Goal: Transaction & Acquisition: Purchase product/service

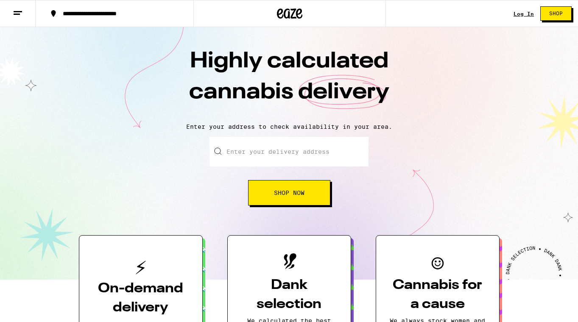
click at [291, 195] on span "Shop Now" at bounding box center [289, 193] width 31 height 6
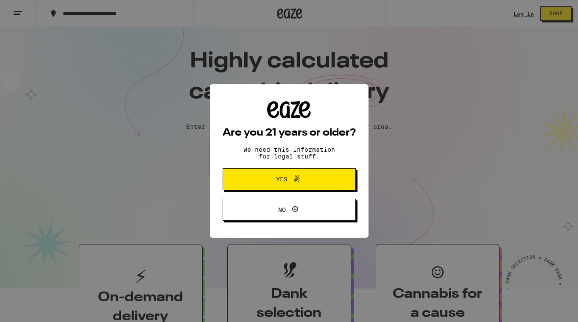
click at [310, 185] on span "Yes" at bounding box center [289, 179] width 64 height 11
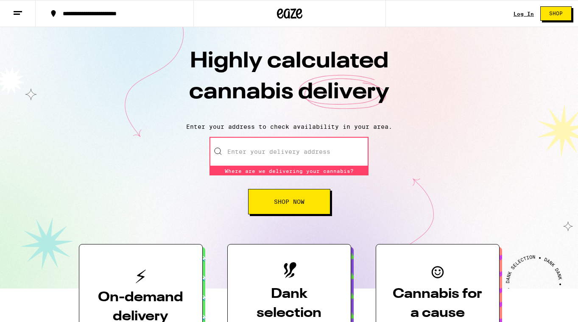
click at [518, 12] on div "Log In" at bounding box center [524, 14] width 20 height 6
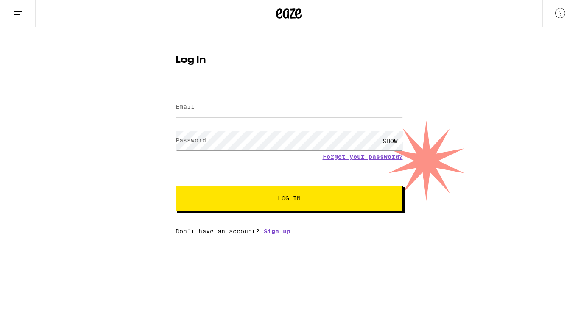
type input "kaechavez@gmail.com"
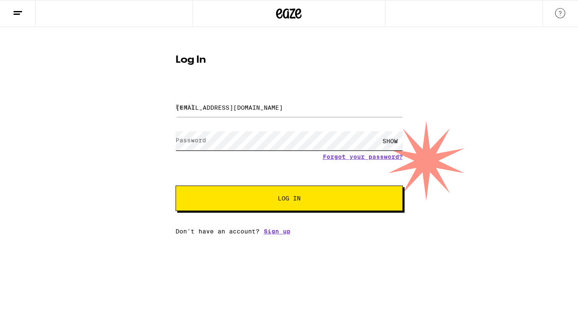
click at [289, 199] on button "Log In" at bounding box center [289, 198] width 227 height 25
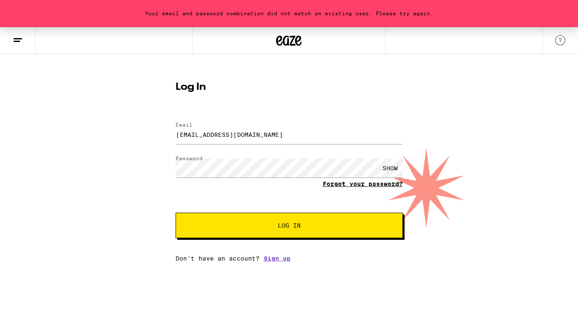
click at [327, 185] on link "Forgot your password?" at bounding box center [363, 184] width 80 height 7
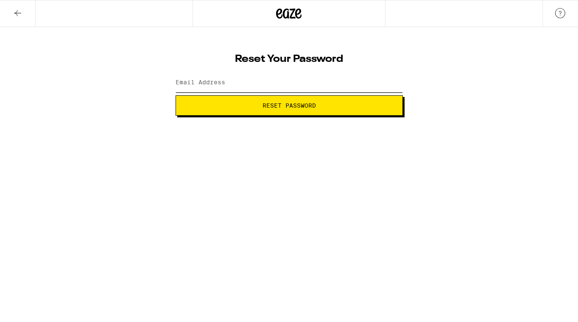
click at [292, 83] on input "Email Address" at bounding box center [289, 82] width 227 height 19
type input "kaechavez@gmail.com"
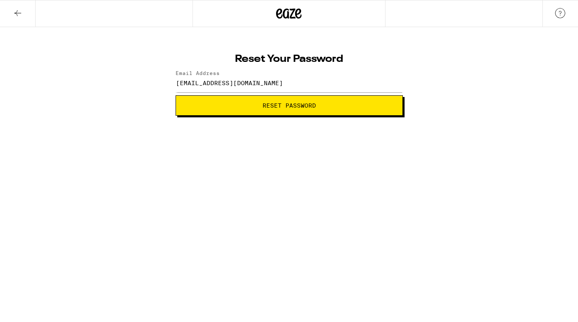
click at [296, 107] on span "Reset Password" at bounding box center [289, 106] width 53 height 6
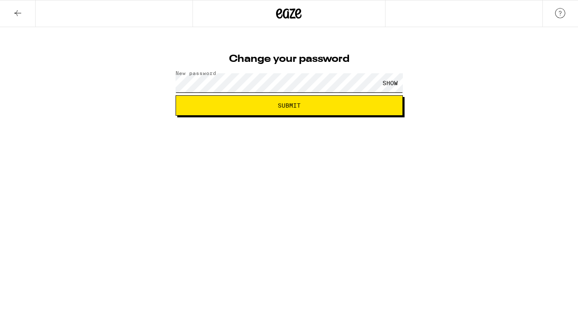
click at [289, 106] on button "Submit" at bounding box center [289, 105] width 227 height 20
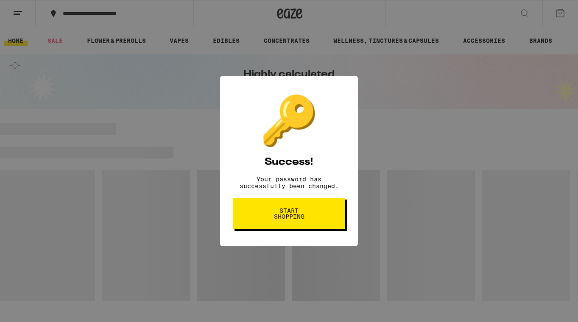
click at [286, 228] on button "Start shopping" at bounding box center [289, 213] width 112 height 31
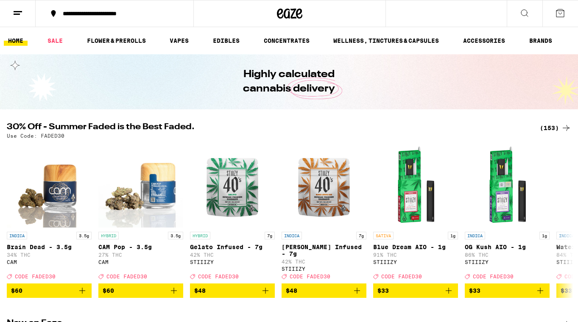
click at [146, 14] on div "**********" at bounding box center [120, 14] width 122 height 6
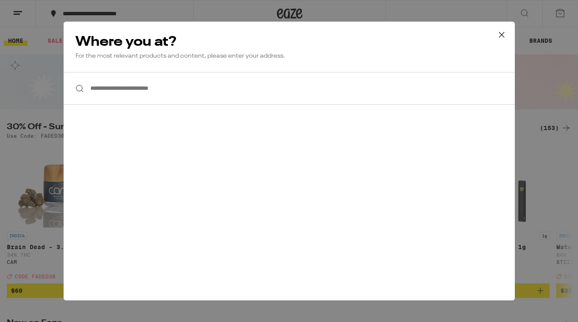
click at [131, 98] on input "**********" at bounding box center [289, 88] width 451 height 33
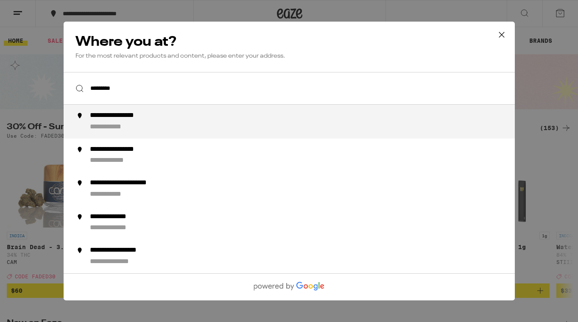
click at [124, 131] on div "**********" at bounding box center [115, 127] width 53 height 9
type input "**********"
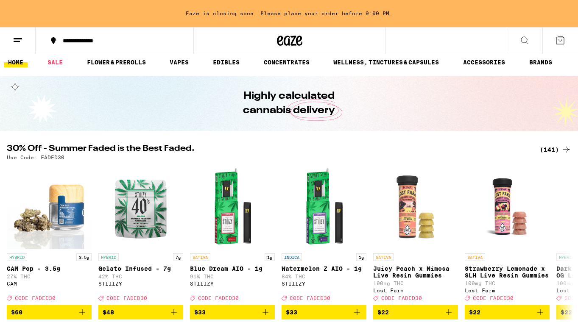
scroll to position [106, 0]
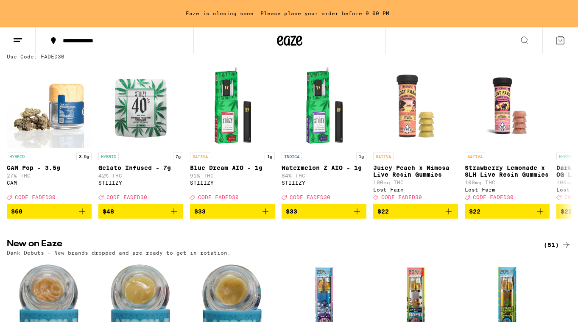
click at [549, 63] on div "30% Off - Summer Faded is the Best Faded. (141) Use Code: FADED30 HYBRID 3.5g C…" at bounding box center [289, 131] width 578 height 175
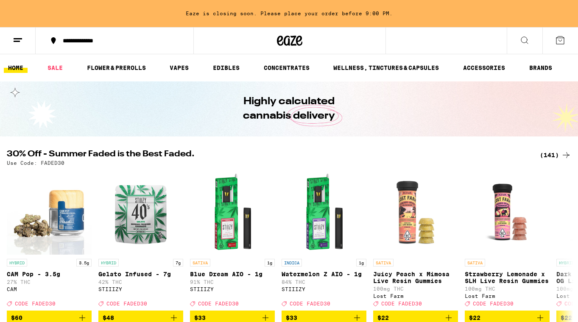
scroll to position [0, 0]
click at [547, 151] on div "(141)" at bounding box center [555, 155] width 31 height 10
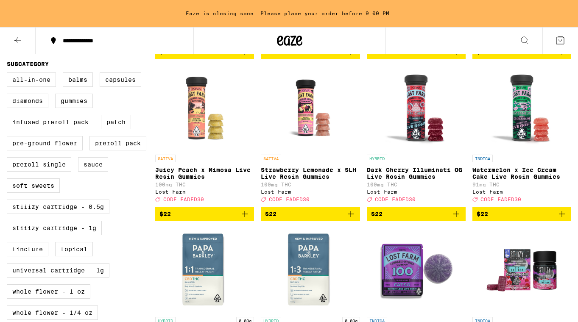
scroll to position [220, 0]
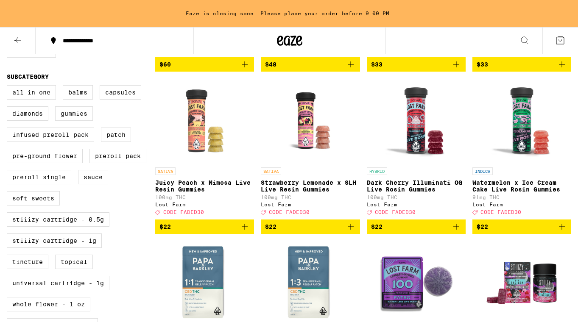
click at [78, 121] on label "Gummies" at bounding box center [74, 113] width 38 height 14
click at [9, 87] on input "Gummies" at bounding box center [8, 87] width 0 height 0
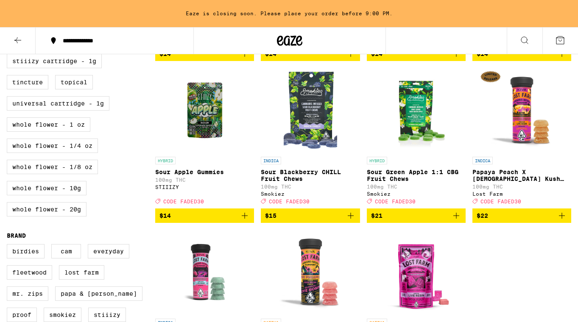
scroll to position [397, 0]
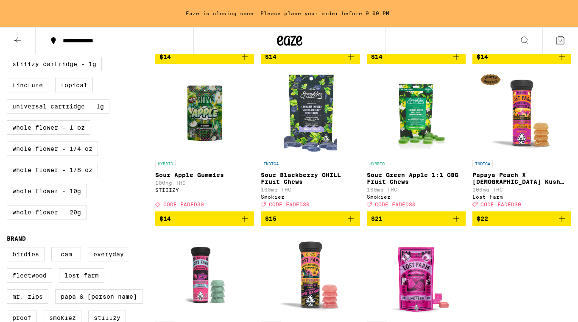
click at [419, 107] on img "Open page for Sour Green Apple 1:1 CBG Fruit Chews from Smokiez" at bounding box center [416, 113] width 85 height 85
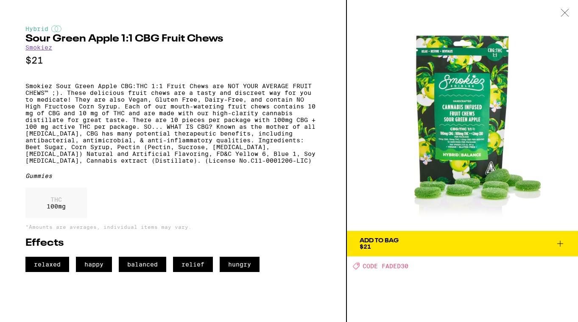
click at [567, 11] on icon at bounding box center [564, 12] width 7 height 7
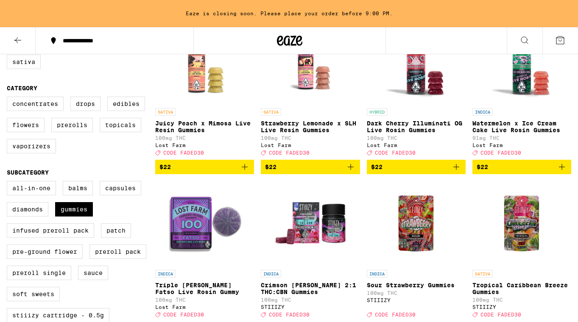
scroll to position [141, 0]
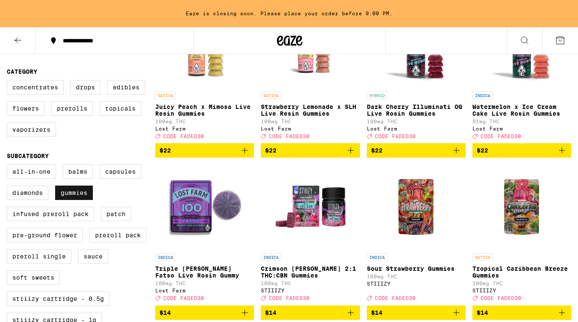
click at [74, 200] on label "Gummies" at bounding box center [74, 193] width 38 height 14
click at [9, 166] on input "Gummies" at bounding box center [8, 166] width 0 height 0
checkbox input "false"
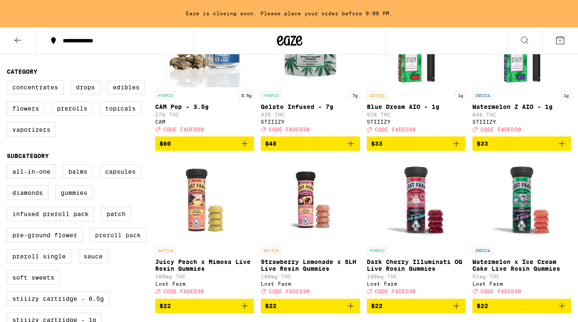
click at [97, 243] on label "Preroll Pack" at bounding box center [117, 235] width 57 height 14
click at [9, 166] on input "Preroll Pack" at bounding box center [8, 166] width 0 height 0
checkbox input "true"
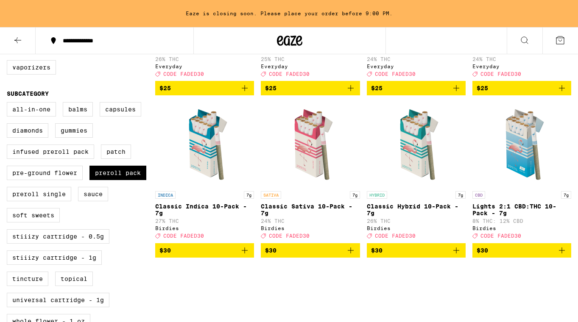
scroll to position [223, 0]
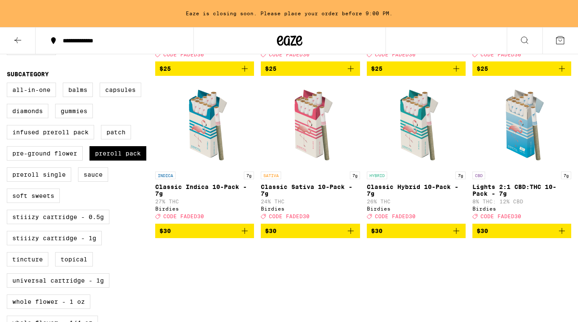
click at [208, 236] on span "$30" at bounding box center [204, 231] width 90 height 10
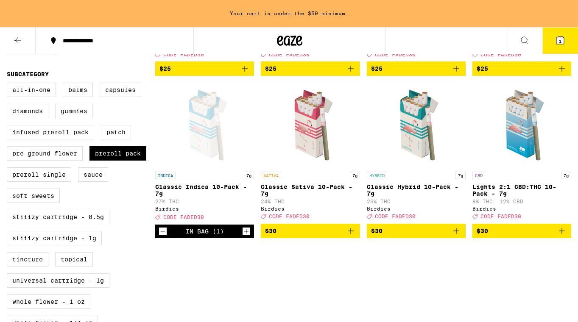
click at [80, 118] on label "Gummies" at bounding box center [74, 111] width 38 height 14
click at [9, 84] on input "Gummies" at bounding box center [8, 84] width 0 height 0
checkbox input "true"
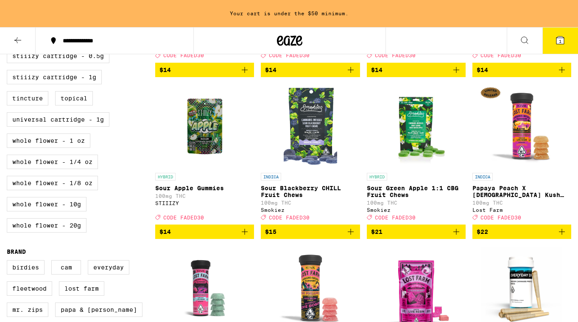
scroll to position [370, 0]
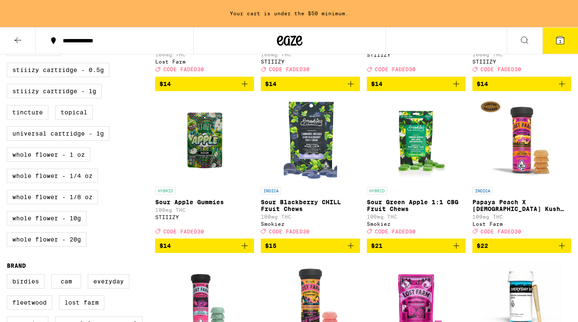
click at [294, 251] on span "$15" at bounding box center [310, 246] width 90 height 10
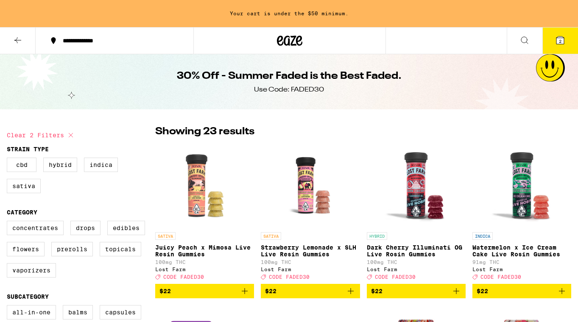
scroll to position [0, 0]
click at [14, 38] on icon at bounding box center [18, 40] width 10 height 10
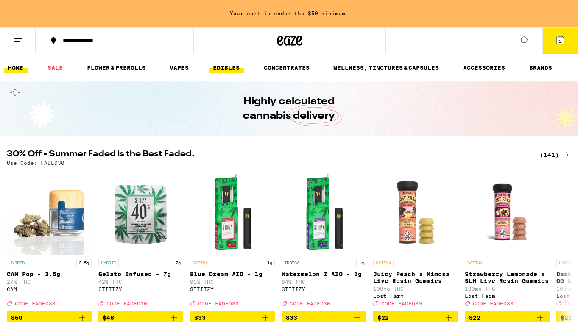
click at [235, 69] on link "EDIBLES" at bounding box center [226, 68] width 35 height 10
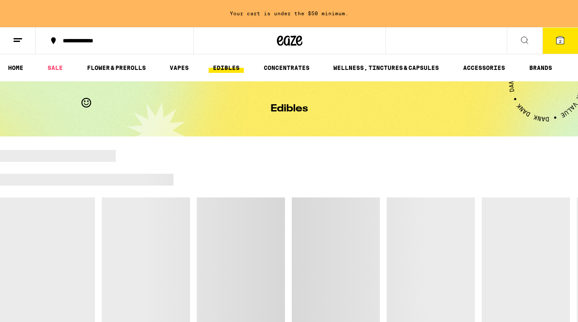
click at [233, 67] on link "EDIBLES" at bounding box center [226, 68] width 35 height 10
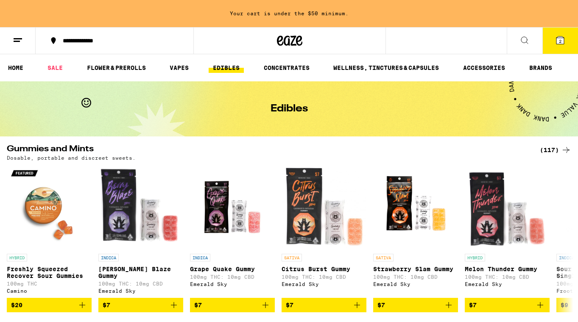
click at [546, 146] on div "(117)" at bounding box center [555, 150] width 31 height 10
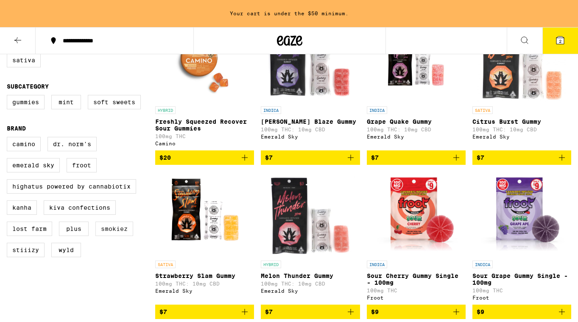
scroll to position [95, 0]
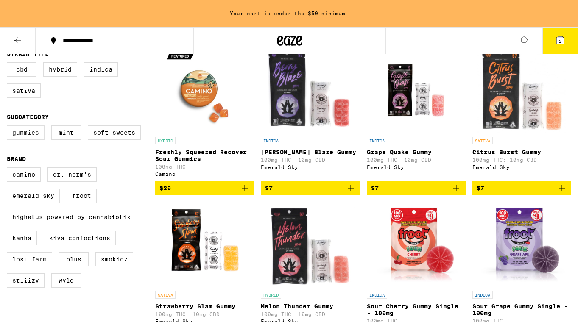
click at [37, 136] on label "Gummies" at bounding box center [26, 133] width 38 height 14
click at [9, 127] on input "Gummies" at bounding box center [8, 127] width 0 height 0
checkbox input "true"
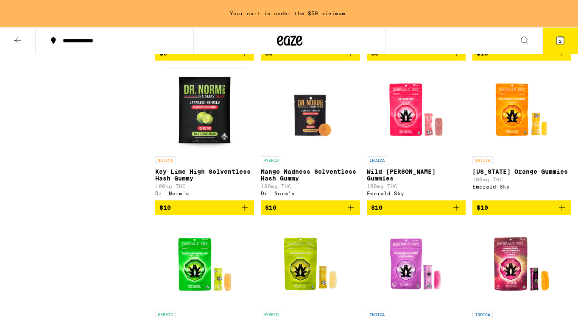
scroll to position [538, 0]
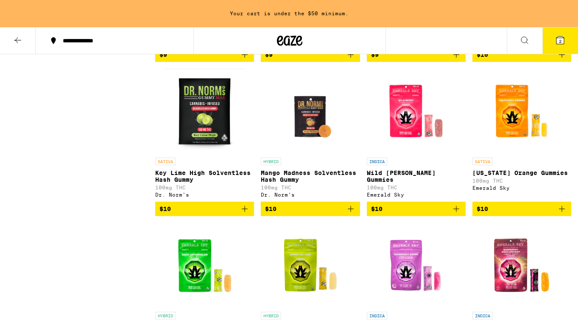
click at [501, 214] on span "$10" at bounding box center [522, 209] width 90 height 10
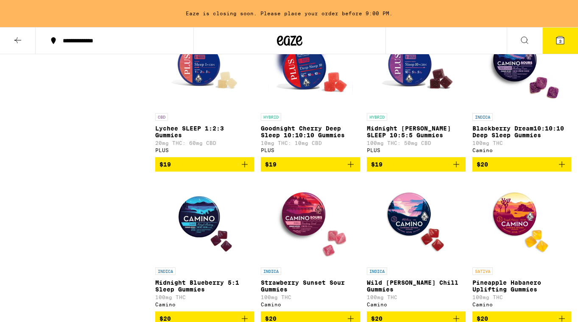
scroll to position [2596, 0]
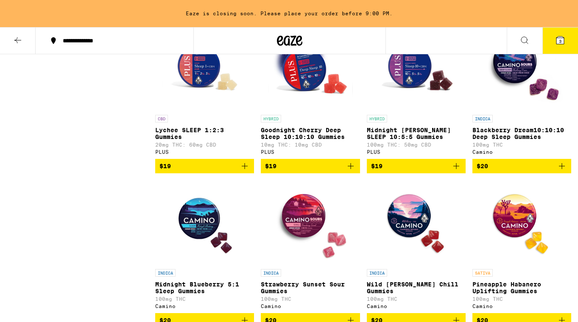
click at [327, 171] on span "$19" at bounding box center [310, 166] width 90 height 10
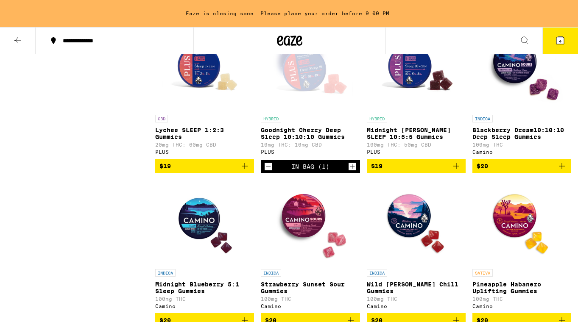
click at [551, 40] on button "4" at bounding box center [560, 41] width 36 height 26
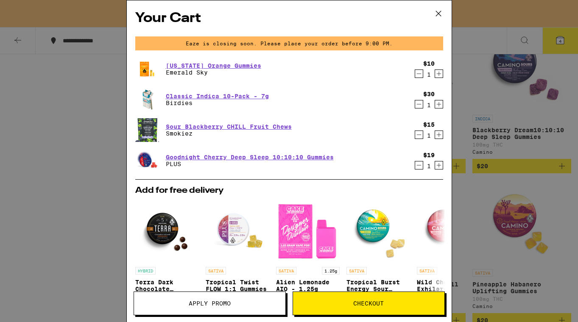
click at [421, 104] on icon "Decrement" at bounding box center [419, 104] width 8 height 10
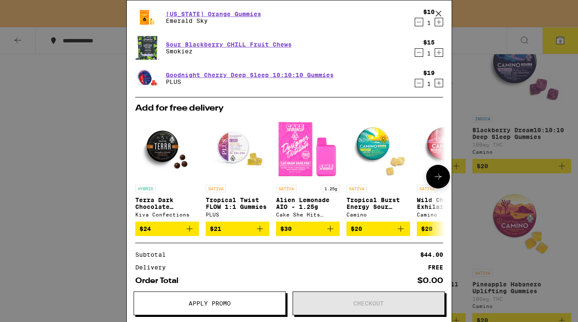
scroll to position [53, 0]
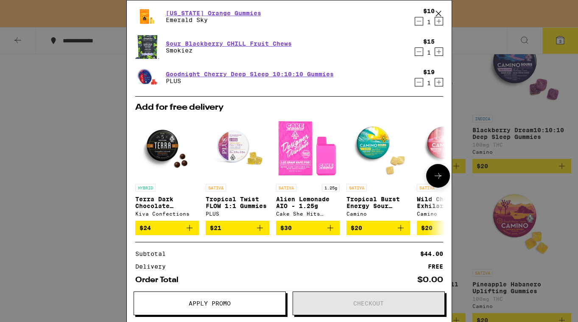
click at [437, 176] on icon at bounding box center [438, 176] width 10 height 10
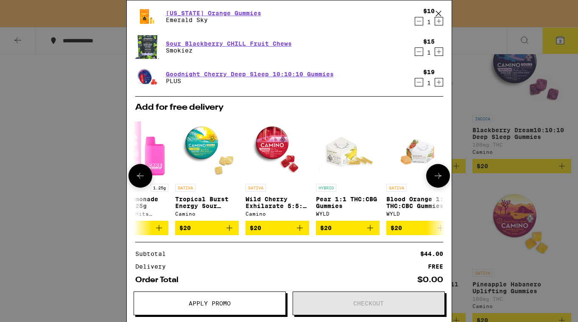
scroll to position [0, 215]
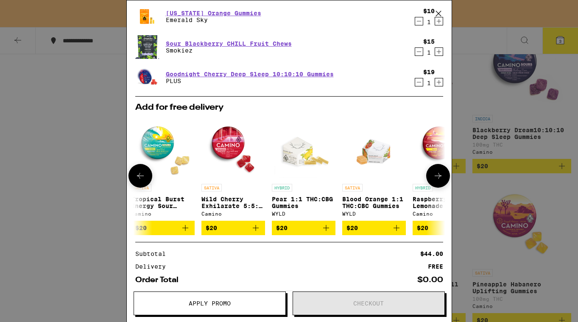
click at [142, 175] on icon at bounding box center [140, 176] width 10 height 10
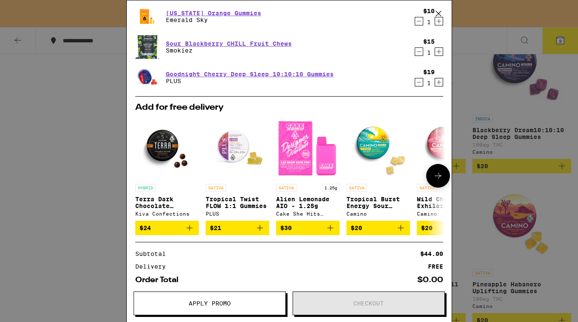
click at [286, 232] on span "$30" at bounding box center [285, 228] width 11 height 7
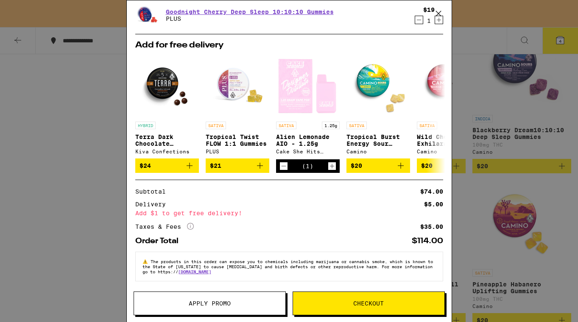
scroll to position [151, 0]
click at [267, 300] on button "Apply Promo" at bounding box center [210, 304] width 152 height 24
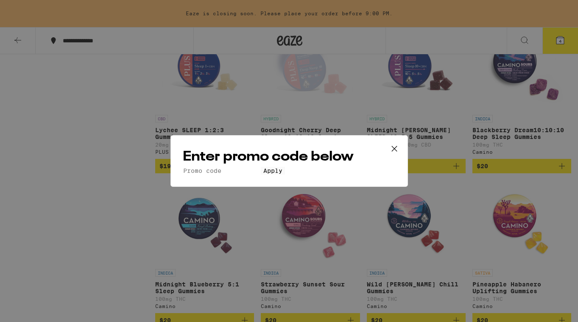
click at [250, 167] on input "Promo Code" at bounding box center [222, 171] width 78 height 8
type input "faded30"
click at [283, 175] on button "Apply" at bounding box center [273, 171] width 24 height 8
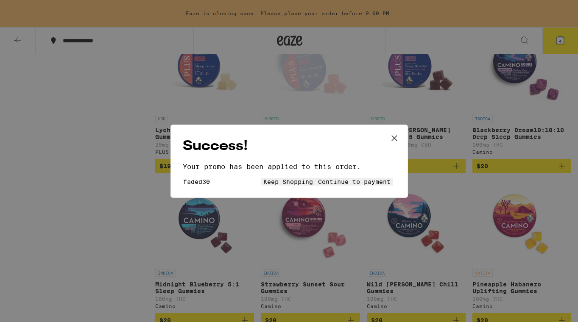
click at [330, 185] on span "Continue to payment" at bounding box center [354, 182] width 73 height 7
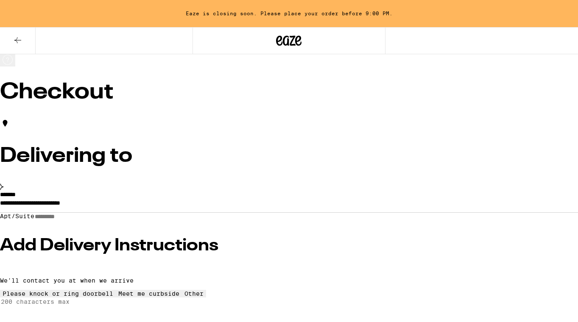
click at [95, 221] on input "Apt/Suite" at bounding box center [64, 216] width 60 height 7
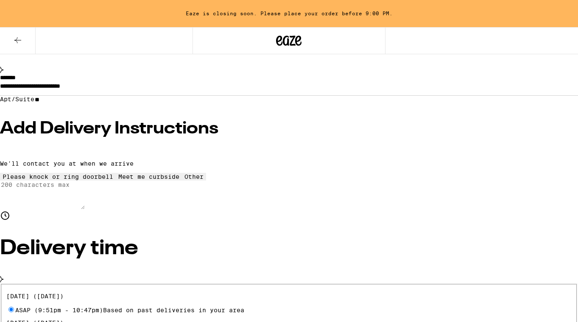
type input "**"
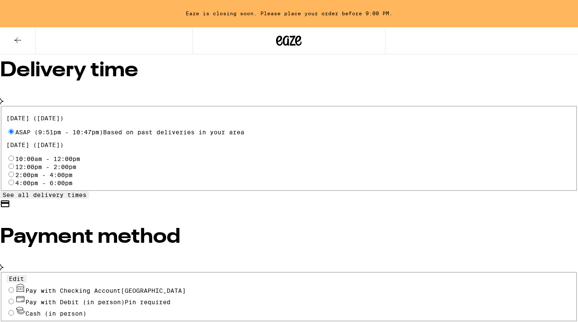
scroll to position [296, 0]
click at [169, 287] on span "Pay with Checking Account CHASE COLLEGE" at bounding box center [105, 290] width 160 height 7
click at [14, 287] on input "Pay with Checking Account CHASE COLLEGE" at bounding box center [11, 290] width 6 height 6
radio input "true"
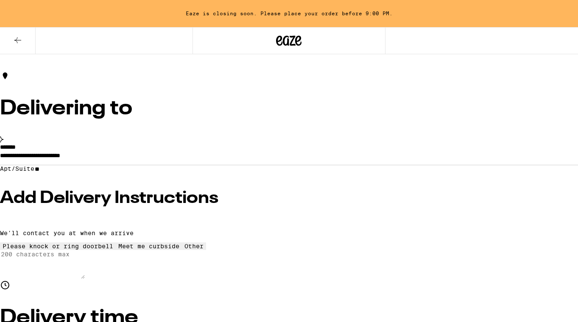
scroll to position [0, 0]
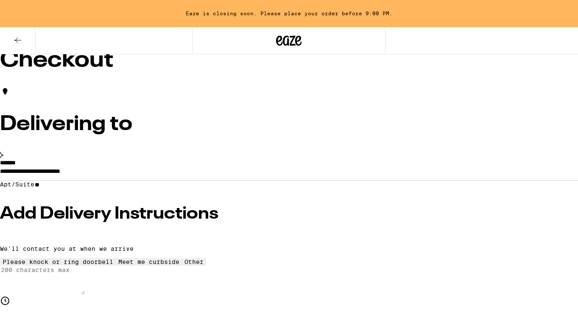
scroll to position [44, 0]
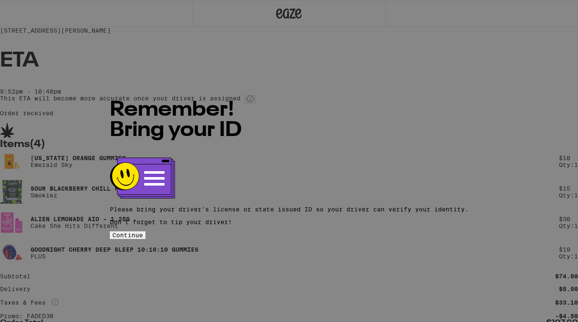
click at [145, 232] on button "Continue" at bounding box center [128, 236] width 36 height 8
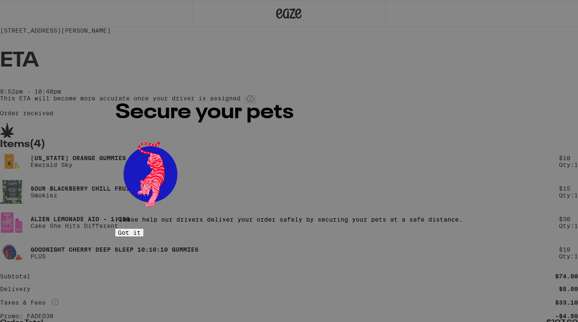
click at [141, 229] on span "Got it" at bounding box center [129, 232] width 23 height 7
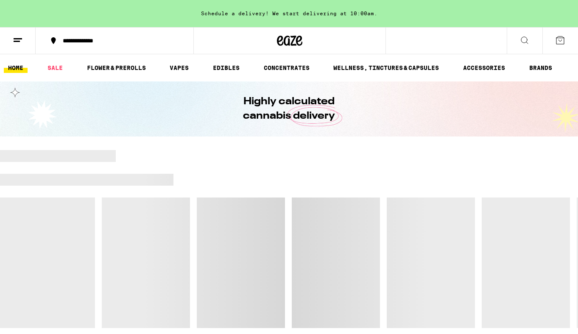
click at [25, 41] on button at bounding box center [18, 41] width 36 height 27
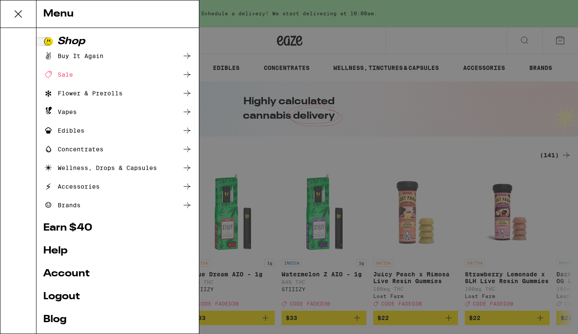
click at [246, 155] on div "Menu Shop Buy It Again Sale Flower & Prerolls Vapes Edibles Concentrates Wellne…" at bounding box center [289, 167] width 578 height 334
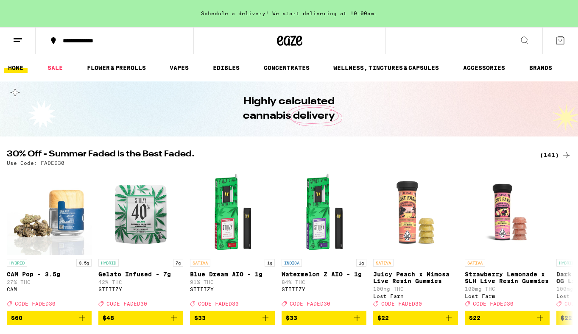
click at [14, 39] on line at bounding box center [18, 39] width 8 height 0
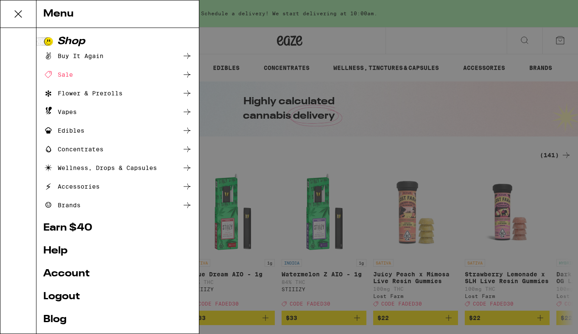
click at [254, 164] on div "Menu Shop Buy It Again Sale Flower & Prerolls Vapes Edibles Concentrates Wellne…" at bounding box center [289, 167] width 578 height 334
